Goal: Check status: Check status

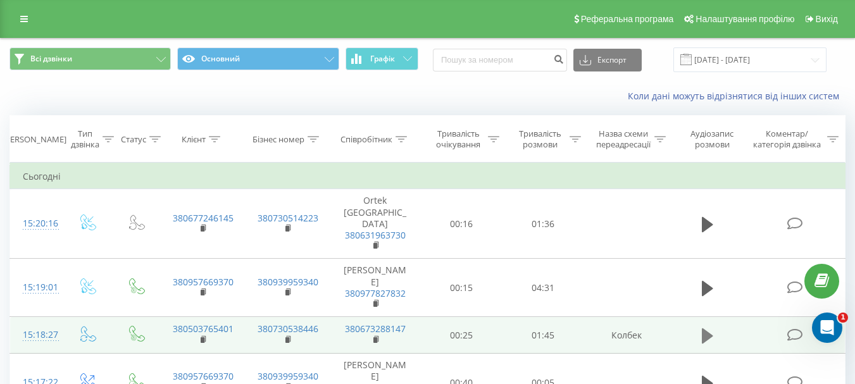
click at [709, 328] on icon at bounding box center [707, 335] width 11 height 15
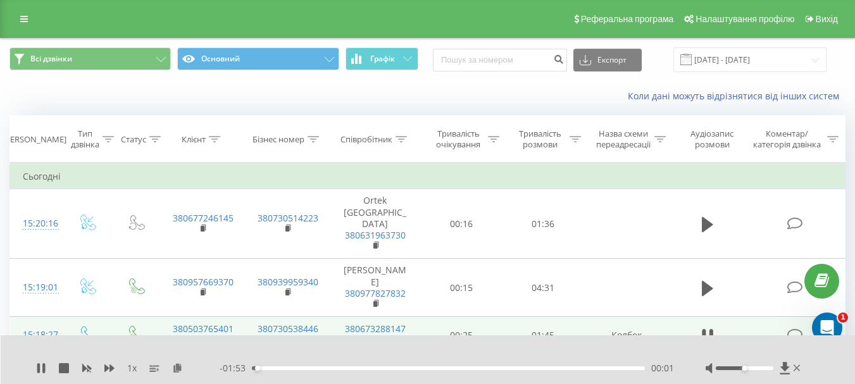
click at [345, 368] on div "00:01" at bounding box center [448, 369] width 393 height 4
click at [336, 368] on div "00:24" at bounding box center [448, 369] width 393 height 4
click at [396, 369] on div "00:25" at bounding box center [448, 369] width 393 height 4
click at [395, 368] on div "00:41" at bounding box center [448, 369] width 393 height 4
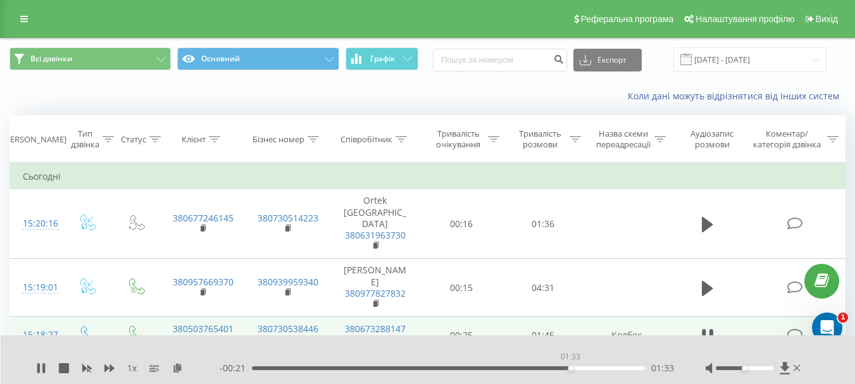
click at [571, 369] on div "01:33" at bounding box center [448, 369] width 393 height 4
click at [558, 369] on div "01:29" at bounding box center [448, 369] width 393 height 4
click at [536, 369] on div "01:23" at bounding box center [448, 369] width 393 height 4
click at [517, 369] on div "01:24" at bounding box center [448, 369] width 393 height 4
click at [496, 364] on div "- 00:33 01:21 01:21" at bounding box center [447, 368] width 455 height 13
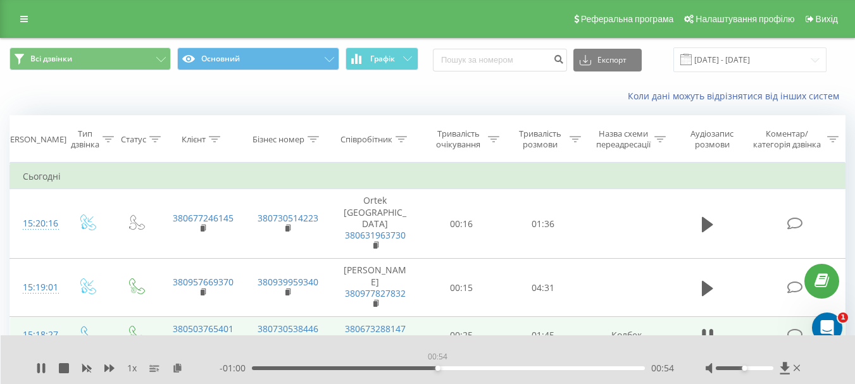
click at [438, 367] on div "00:54" at bounding box center [448, 369] width 393 height 4
click at [419, 367] on div "00:56" at bounding box center [448, 369] width 393 height 4
click at [41, 367] on icon at bounding box center [41, 368] width 10 height 10
